Goal: Transaction & Acquisition: Purchase product/service

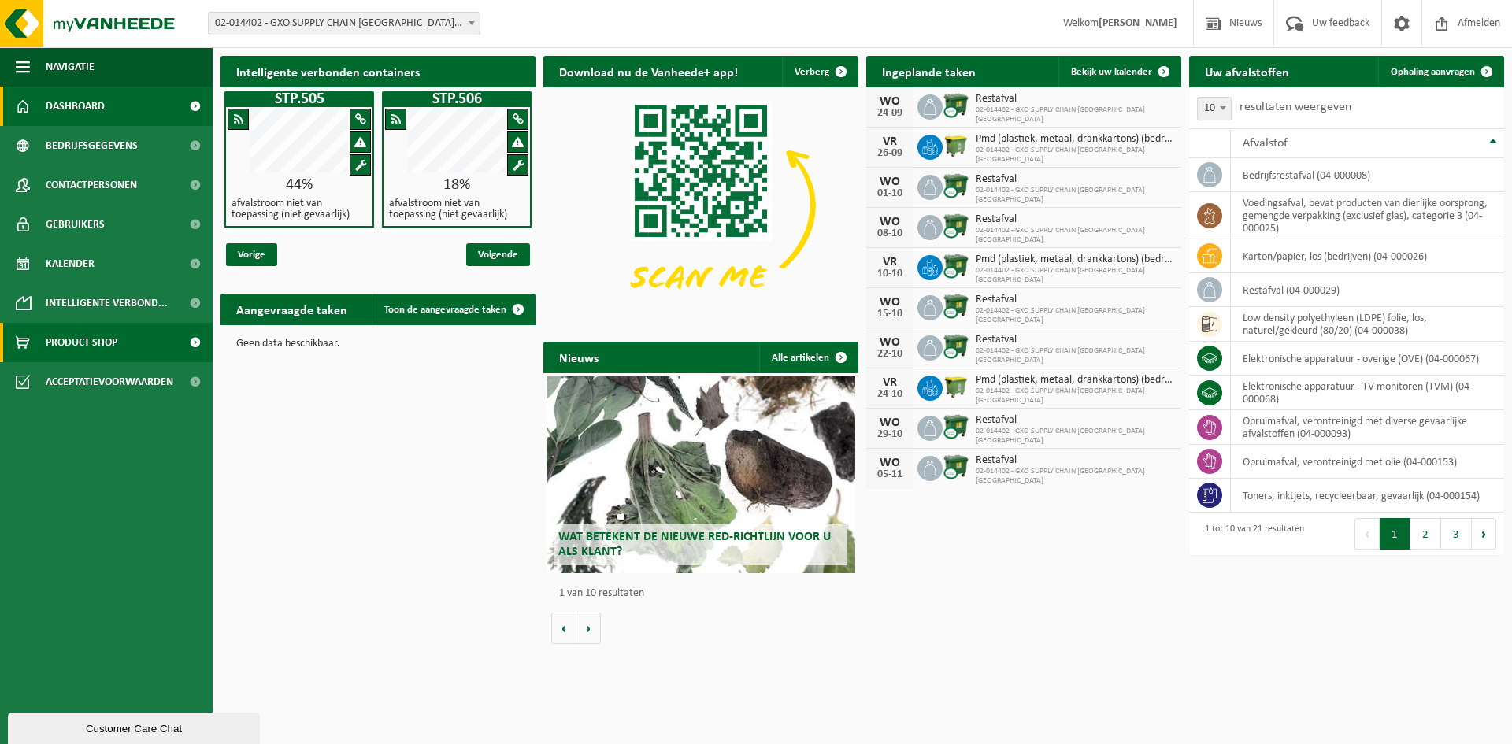
click at [99, 337] on span "Product Shop" at bounding box center [82, 342] width 72 height 39
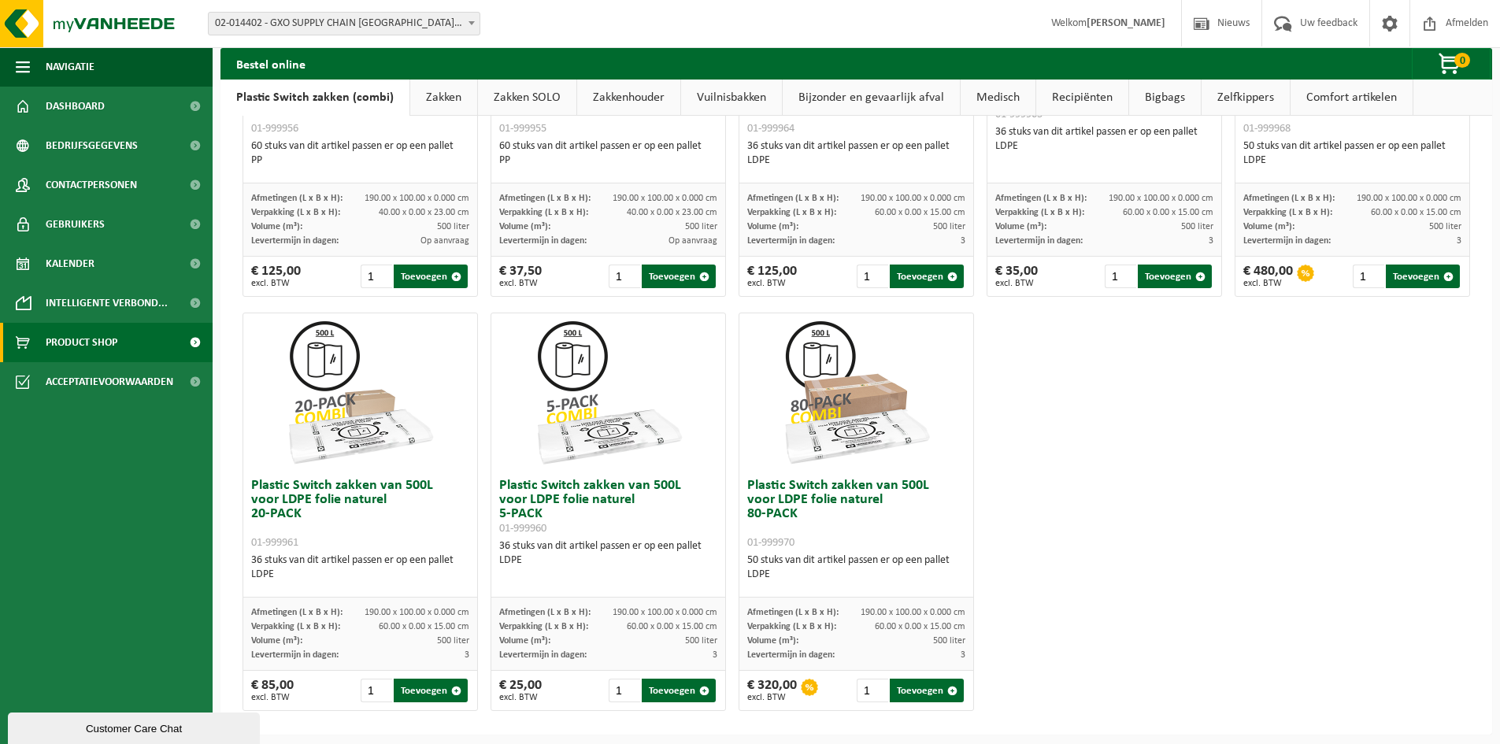
scroll to position [734, 0]
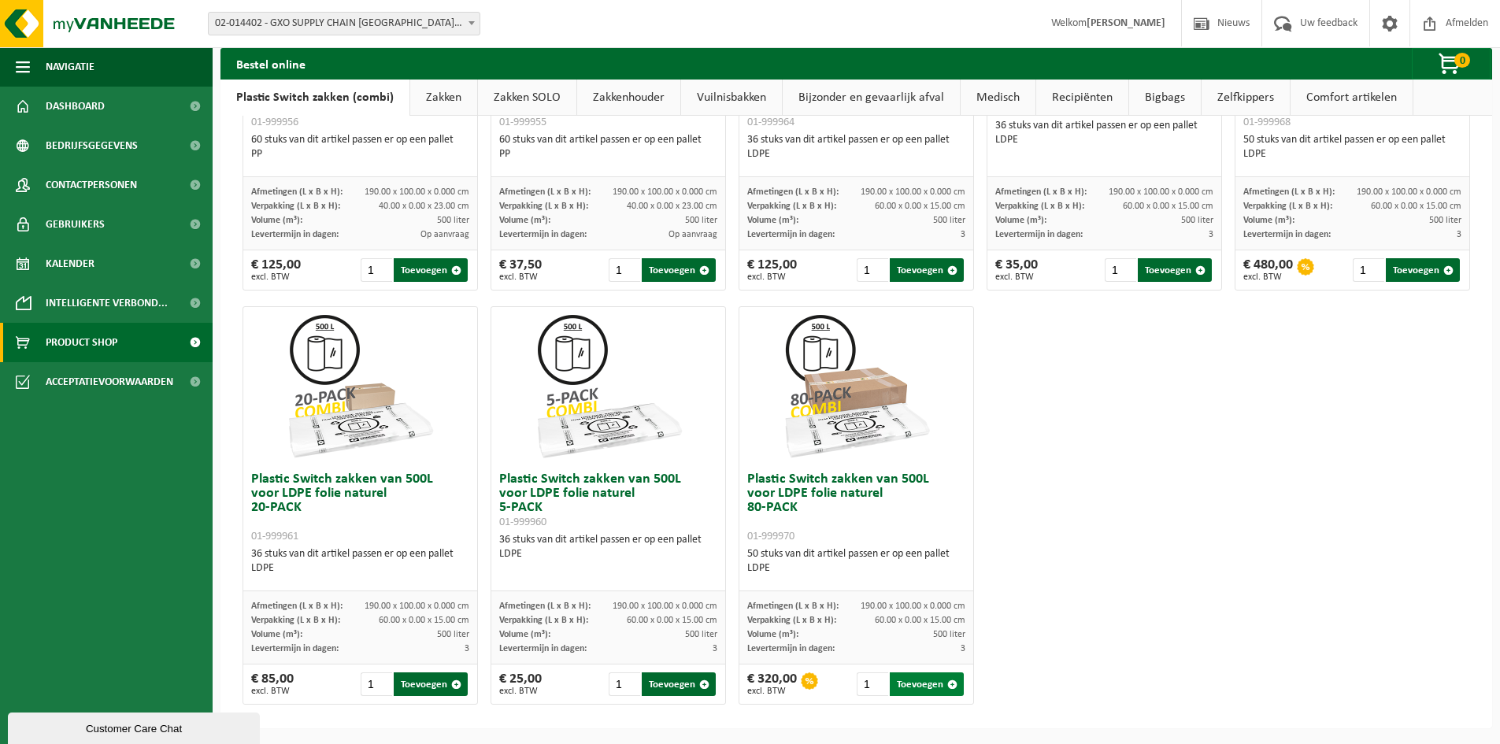
click at [947, 684] on span "button" at bounding box center [952, 685] width 10 height 10
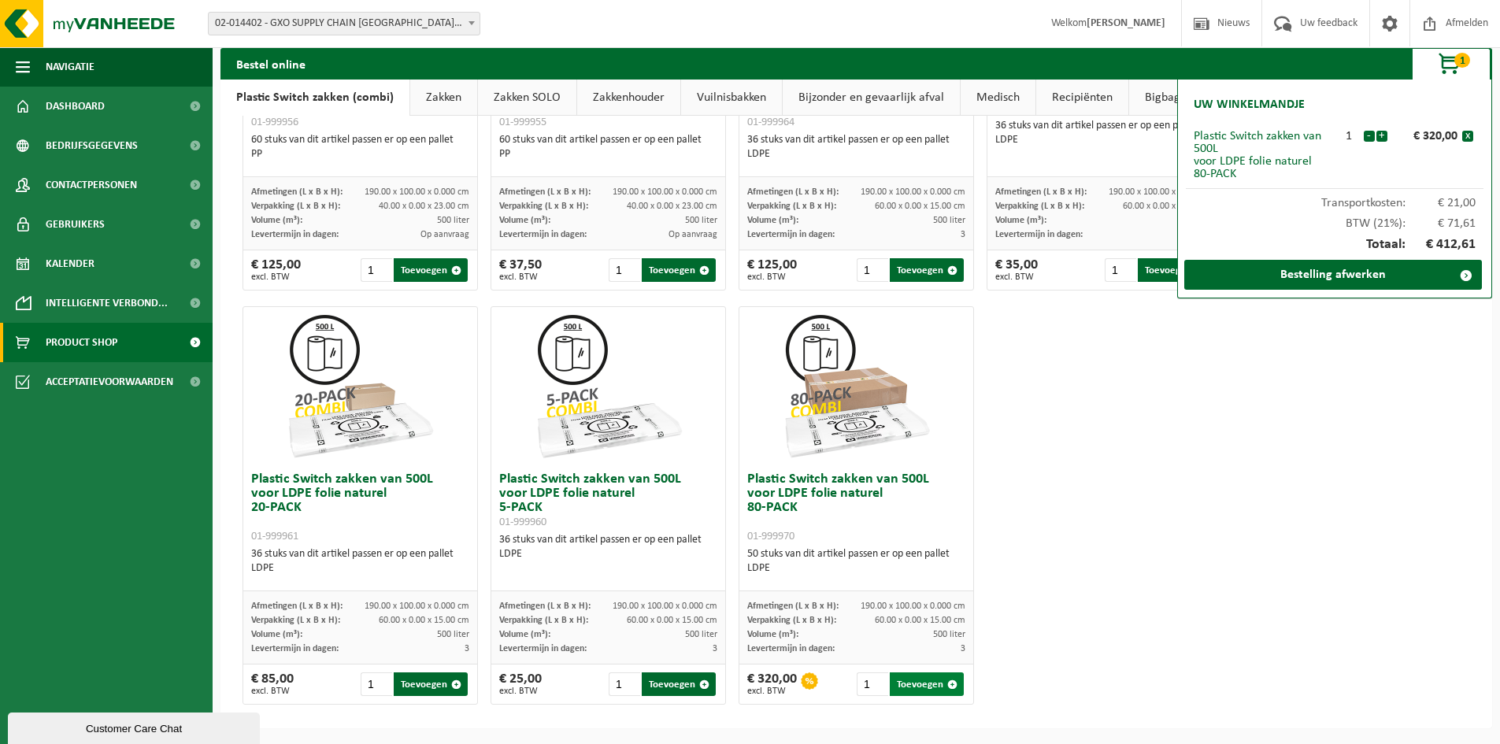
click at [947, 684] on span "button" at bounding box center [952, 685] width 10 height 10
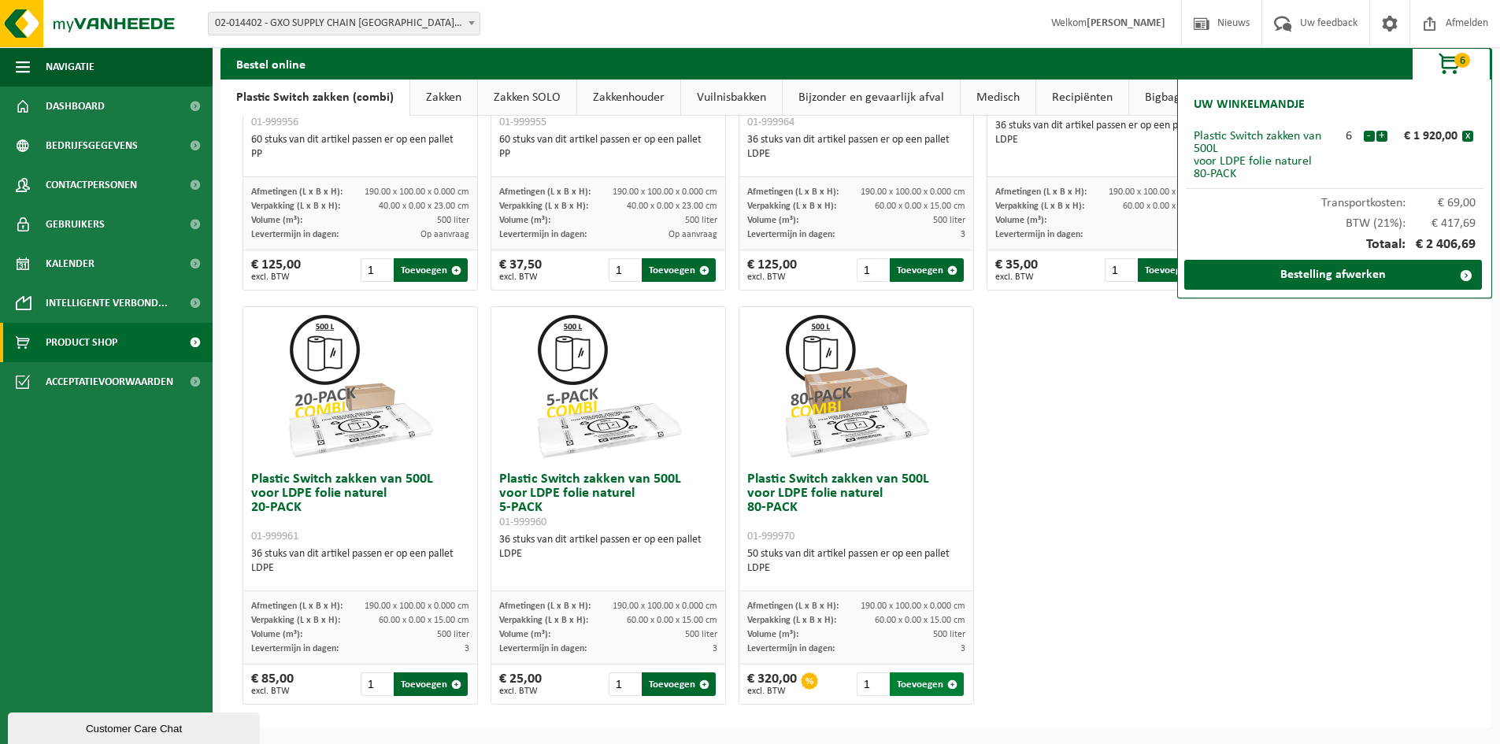
click at [947, 684] on span "button" at bounding box center [952, 685] width 10 height 10
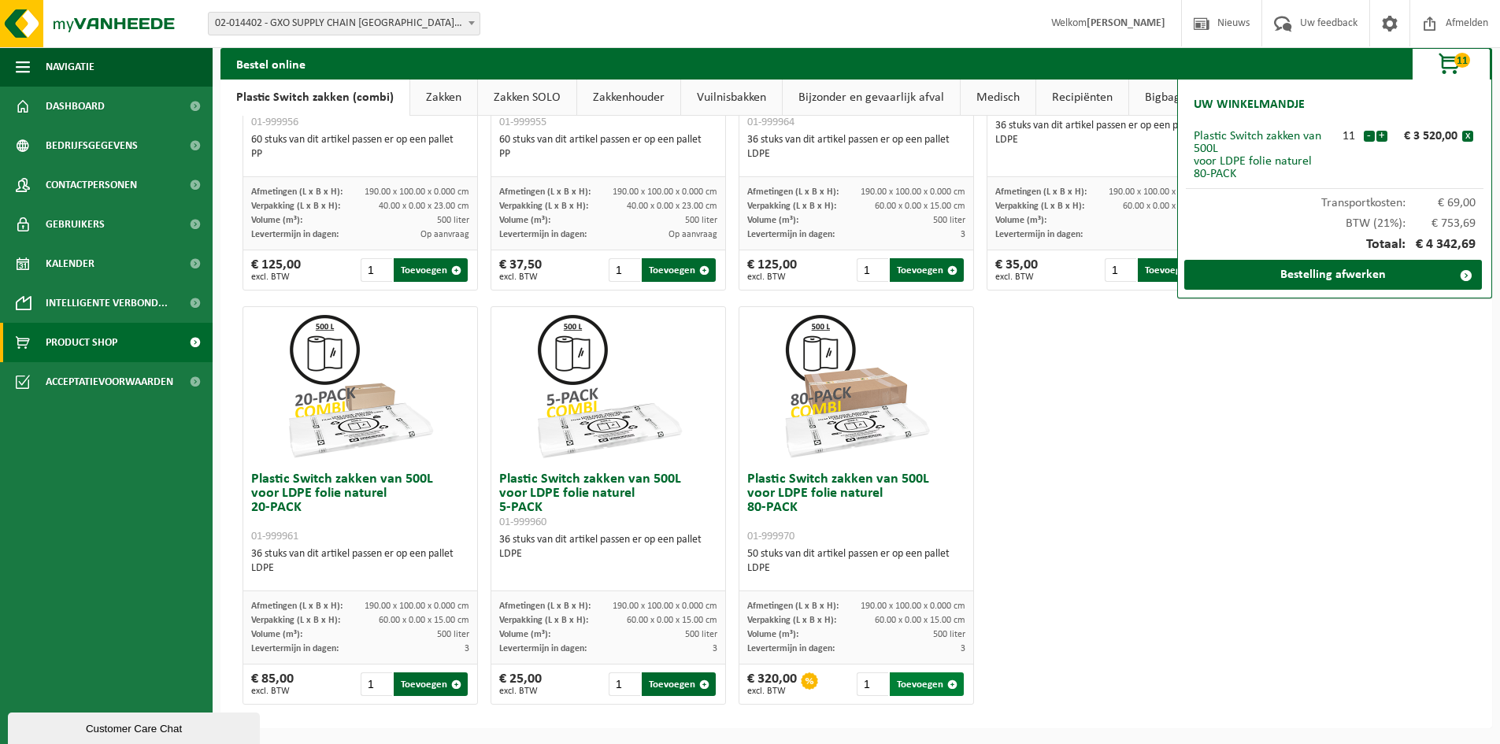
click at [947, 684] on span "button" at bounding box center [952, 685] width 10 height 10
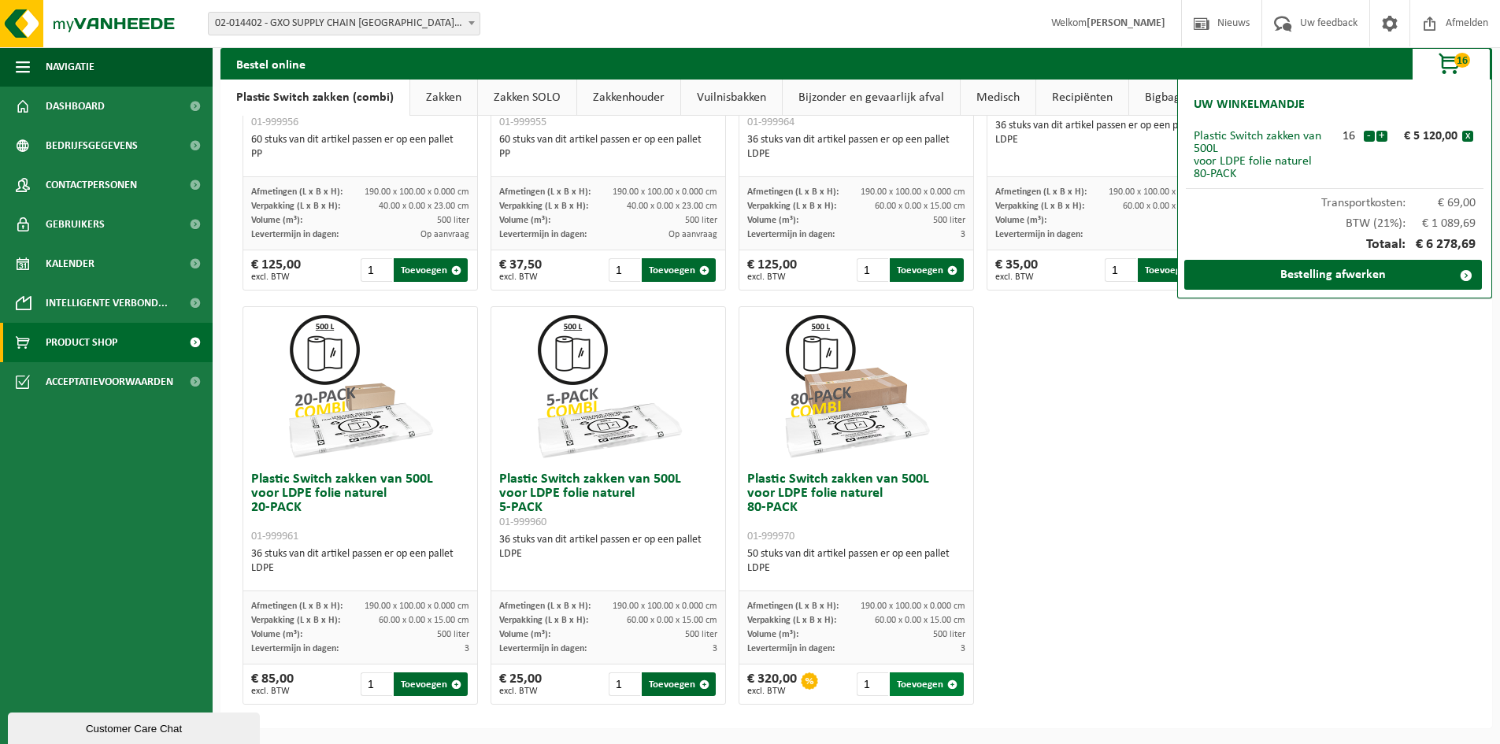
click at [947, 684] on span "button" at bounding box center [952, 685] width 10 height 10
click at [1336, 272] on link "Bestelling afwerken" at bounding box center [1333, 275] width 298 height 30
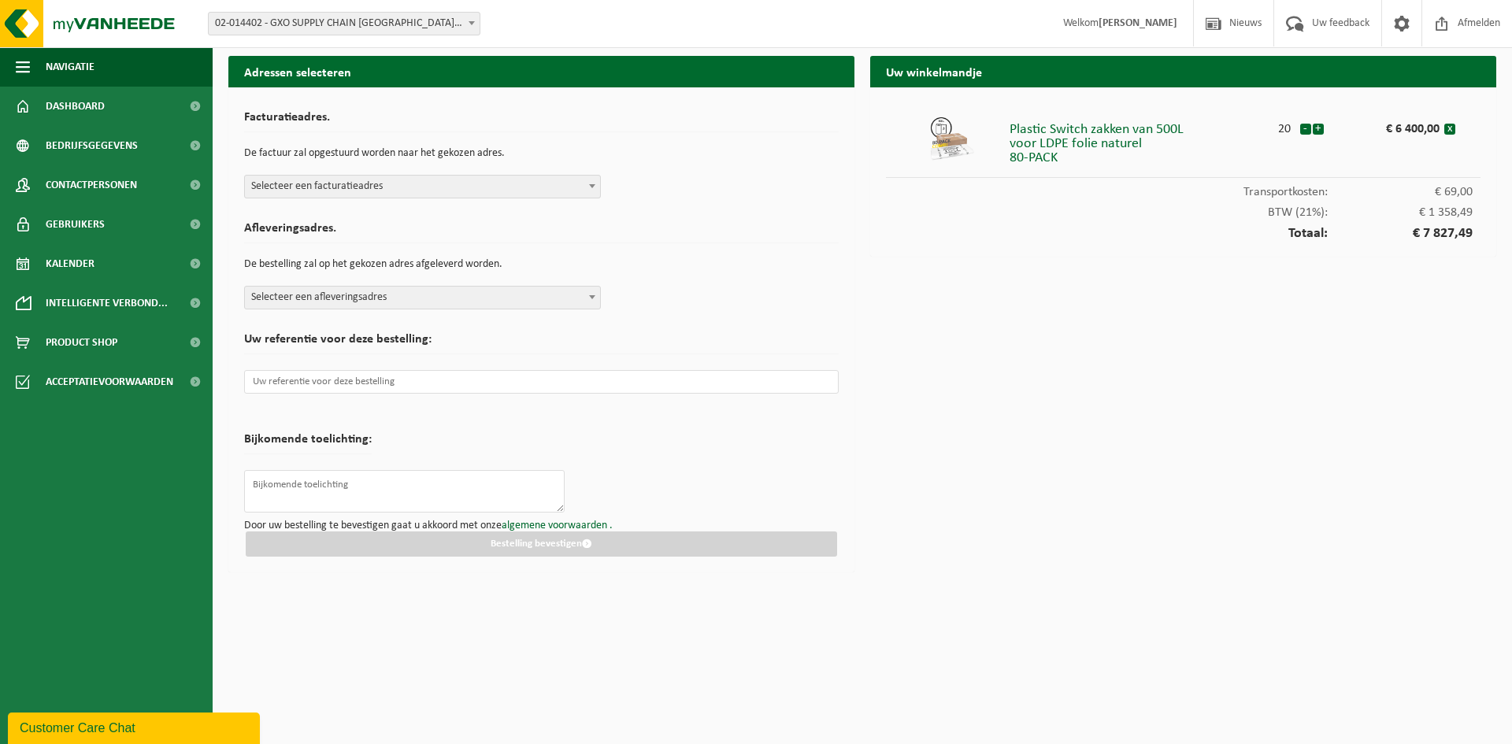
click at [591, 185] on b at bounding box center [592, 186] width 6 height 4
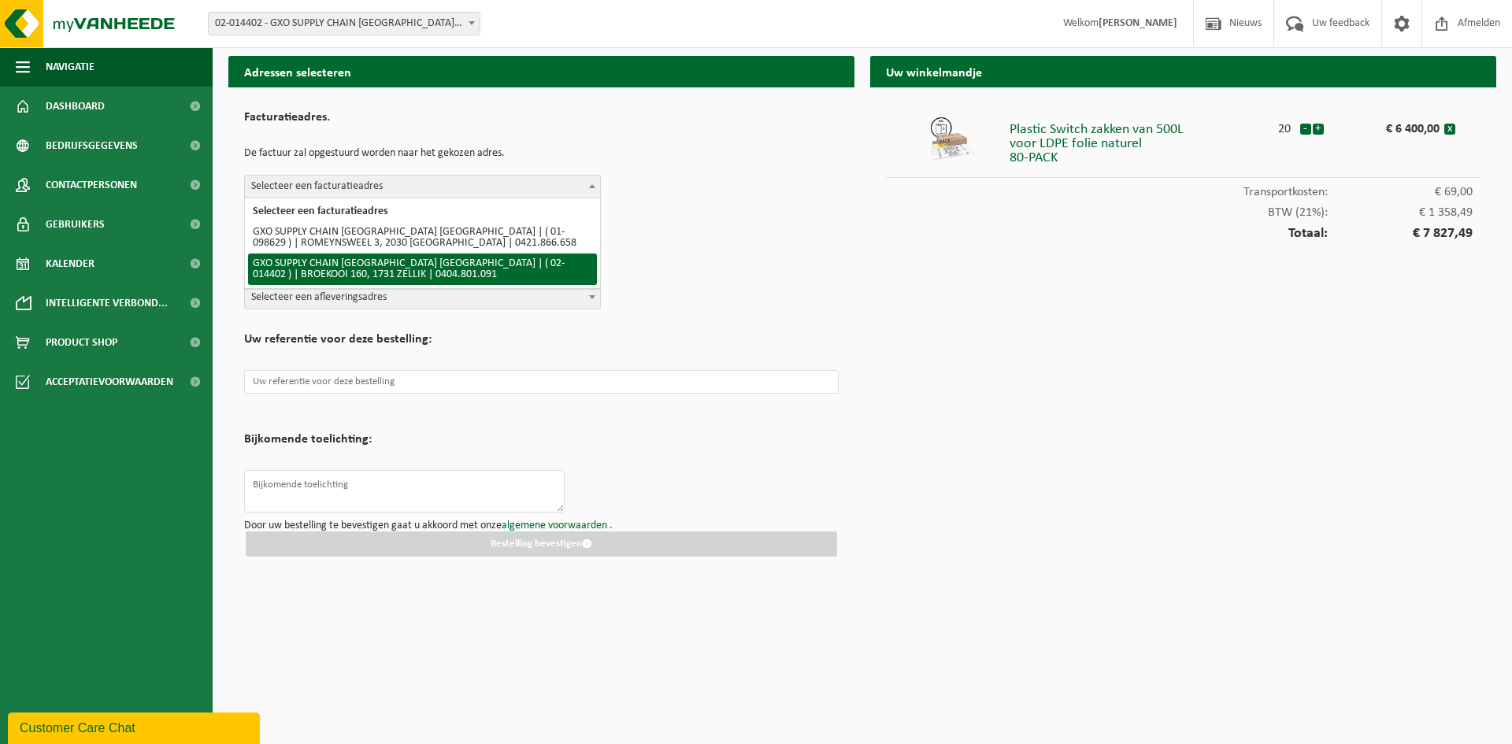
select select "2699"
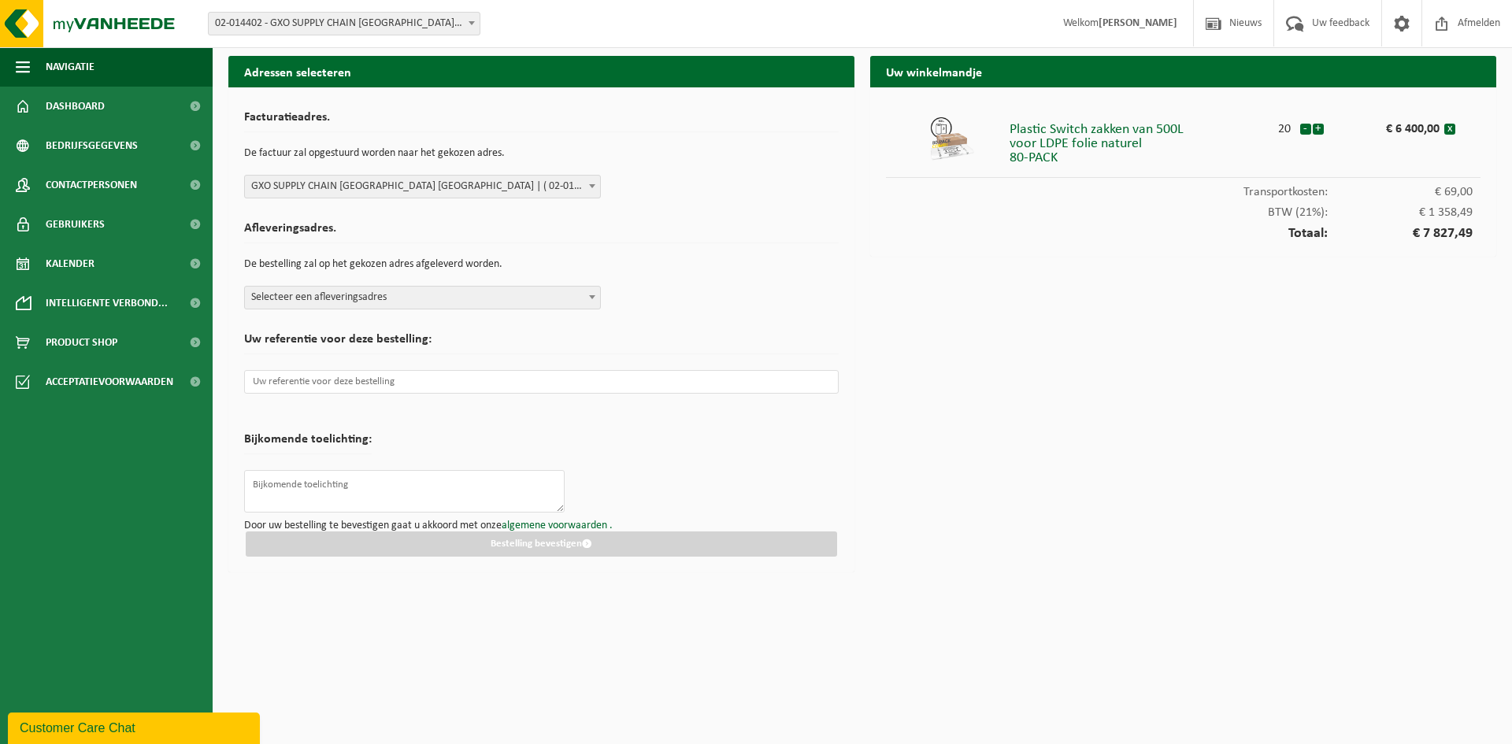
click at [590, 291] on span at bounding box center [592, 297] width 16 height 20
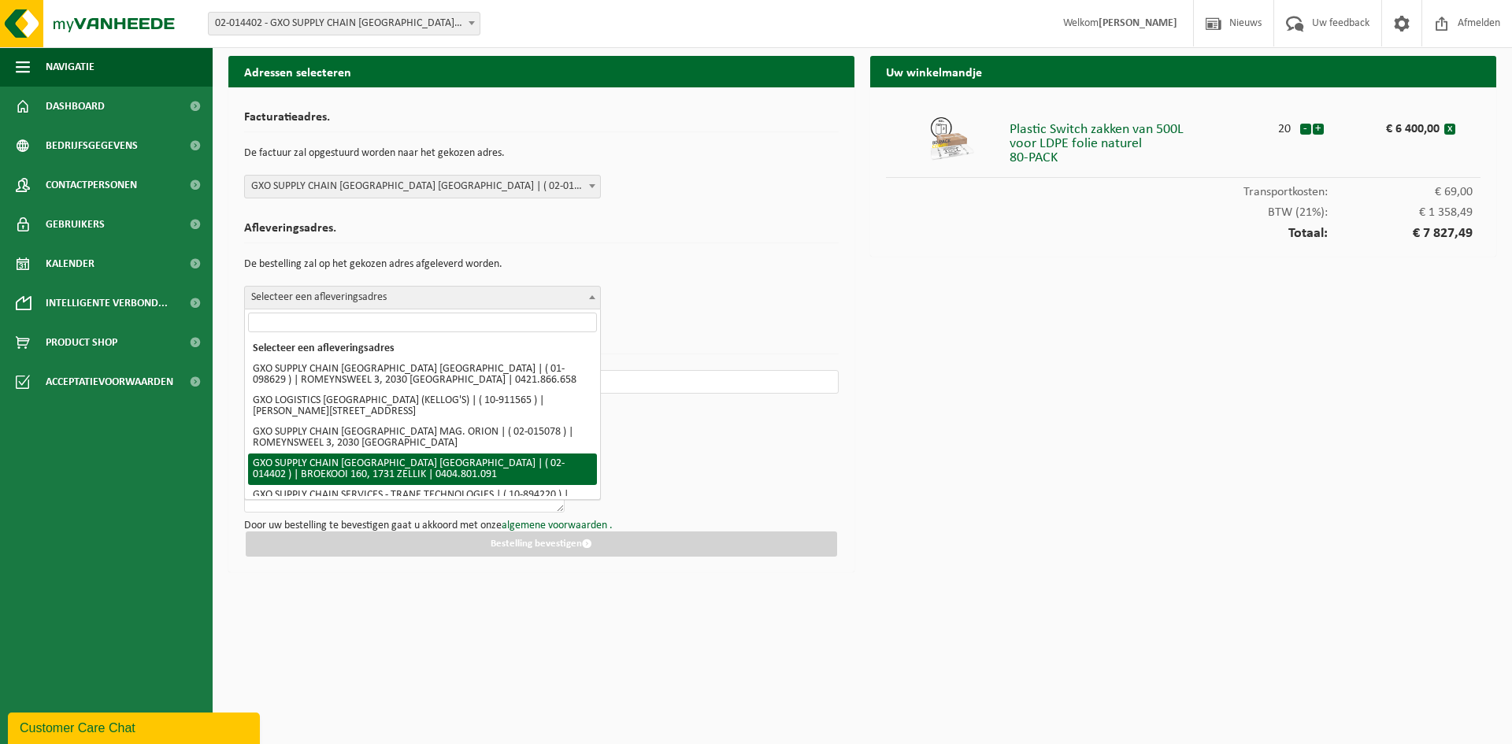
select select "2699"
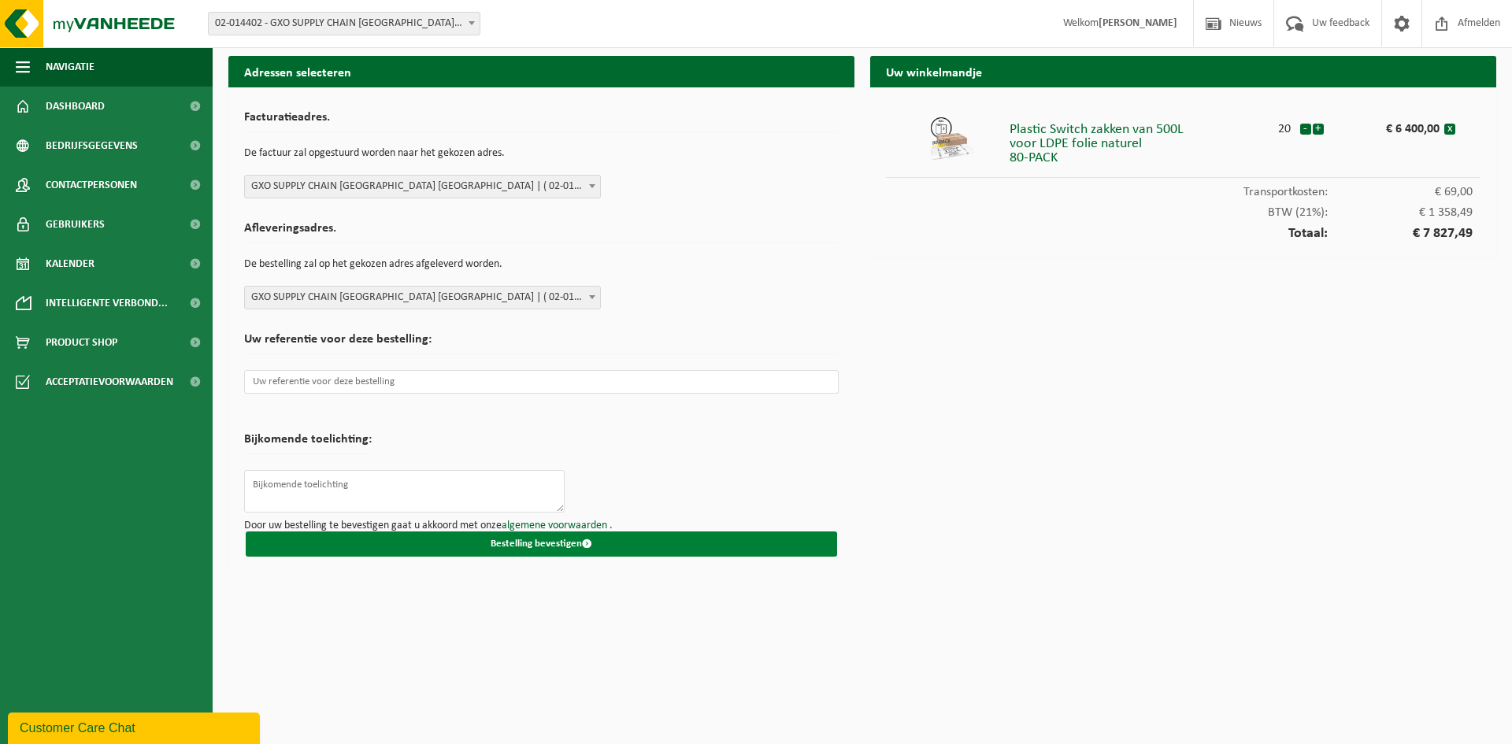
click at [591, 546] on span "submit" at bounding box center [587, 544] width 10 height 10
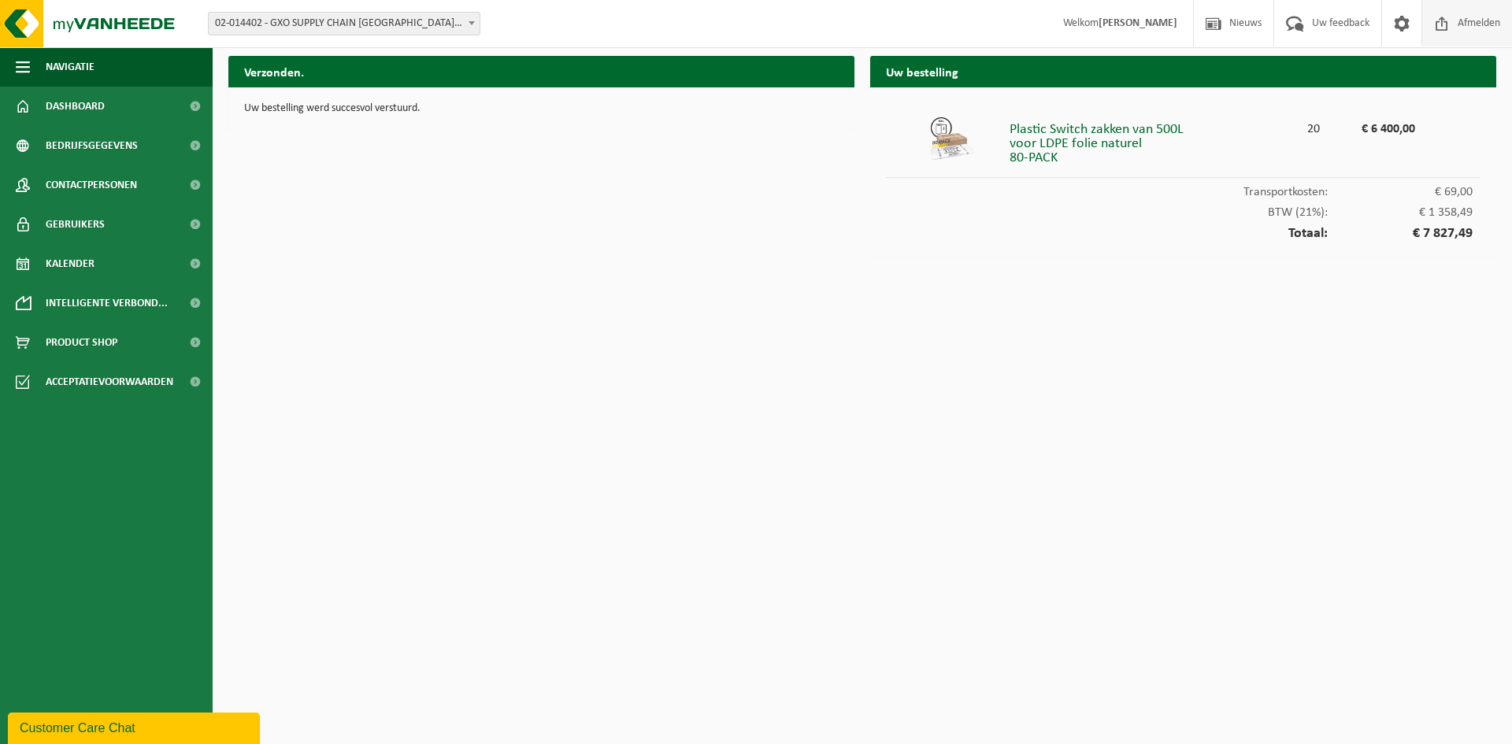
click at [1465, 20] on span "Afmelden" at bounding box center [1479, 23] width 50 height 46
